Goal: Transaction & Acquisition: Purchase product/service

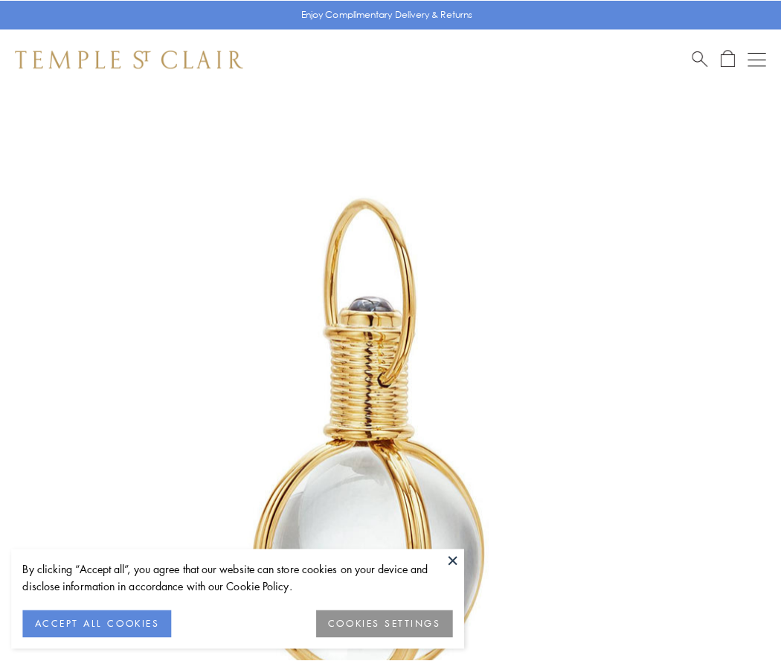
scroll to position [388, 0]
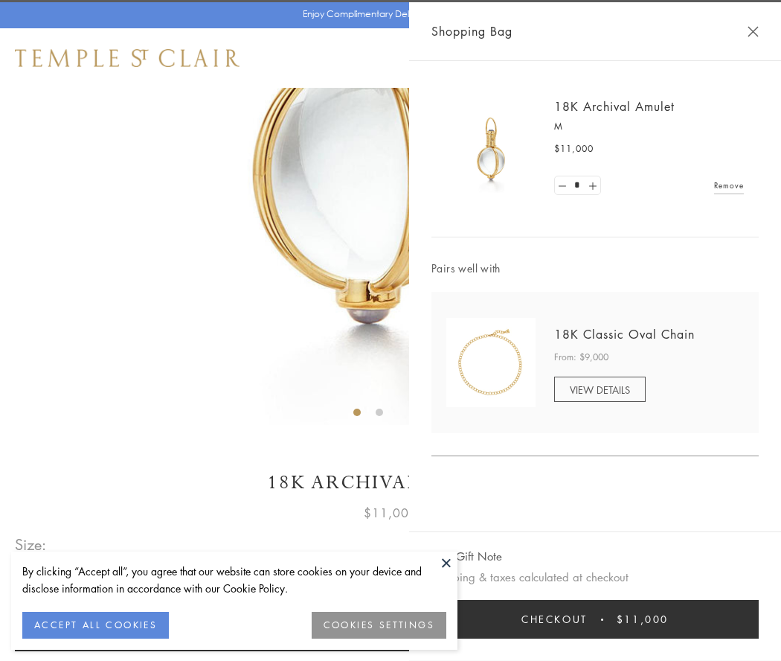
click at [595, 619] on button "Checkout $11,000" at bounding box center [594, 619] width 327 height 39
